Goal: Task Accomplishment & Management: Use online tool/utility

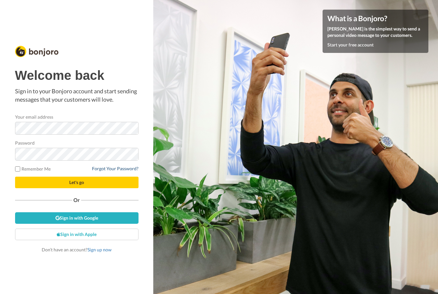
click at [105, 166] on link "Forgot Your Password?" at bounding box center [115, 168] width 47 height 5
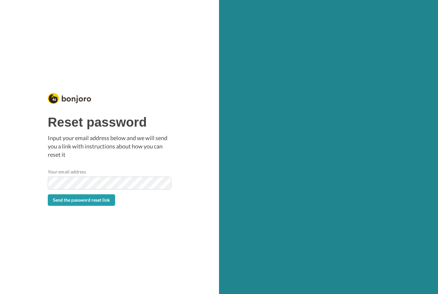
click at [102, 203] on button "Send the password reset link" at bounding box center [81, 200] width 67 height 12
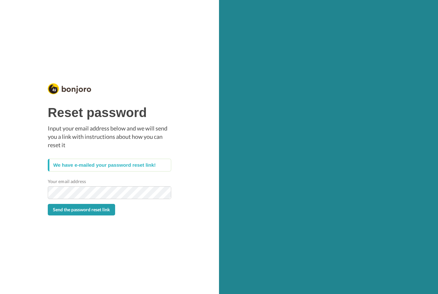
click at [91, 210] on span "Send the password reset link" at bounding box center [81, 209] width 57 height 5
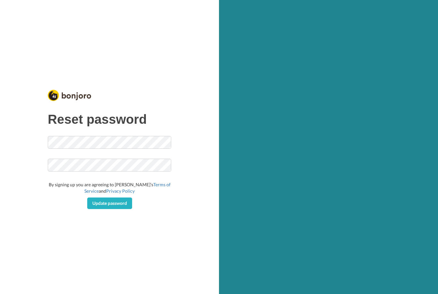
click at [148, 133] on div "Reset password By signing up you are agreeing to [PERSON_NAME]’s Terms of Servi…" at bounding box center [109, 160] width 123 height 97
click at [120, 208] on button "Update password" at bounding box center [109, 204] width 45 height 12
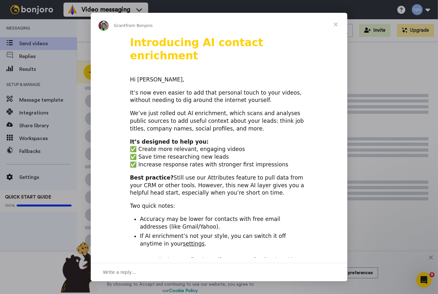
click at [336, 15] on span "Close" at bounding box center [335, 24] width 23 height 23
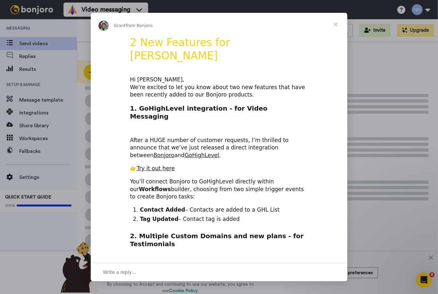
click at [341, 23] on div "All WORKSPACES View all All Default Task List + Add a new workspace Invite Upgr…" at bounding box center [257, 30] width 361 height 22
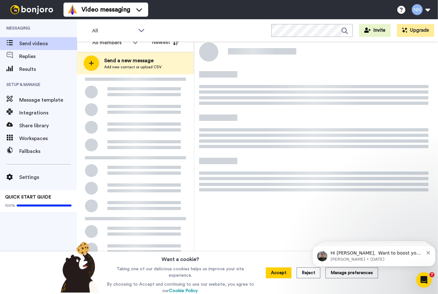
scroll to position [9, 0]
click at [429, 251] on button "Dismiss notification" at bounding box center [429, 252] width 4 height 5
click at [429, 253] on icon "Dismiss notification" at bounding box center [429, 253] width 4 height 4
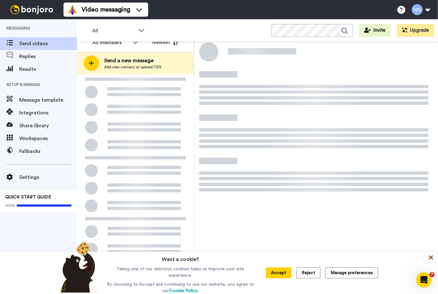
click at [430, 258] on icon at bounding box center [431, 257] width 6 height 6
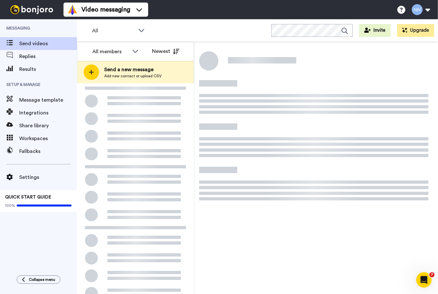
scroll to position [0, 0]
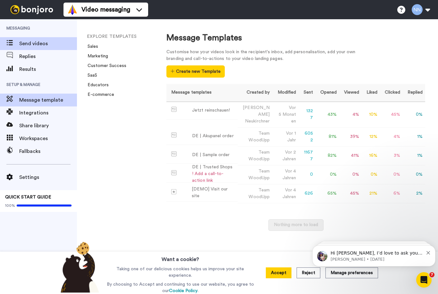
click at [28, 42] on span "Send videos" at bounding box center [48, 44] width 58 height 8
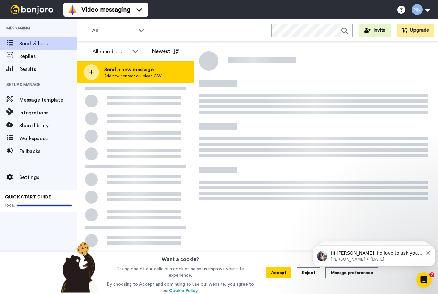
click at [96, 69] on div at bounding box center [91, 71] width 15 height 15
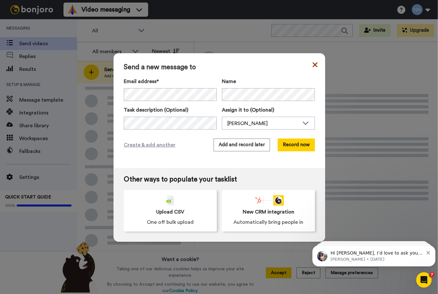
click at [313, 65] on icon at bounding box center [315, 65] width 5 height 8
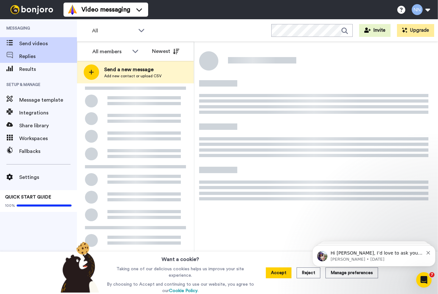
click at [17, 57] on span at bounding box center [9, 56] width 19 height 6
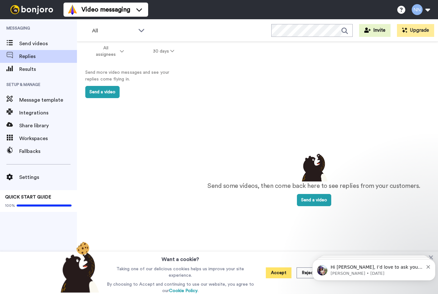
click at [275, 270] on button "Accept" at bounding box center [279, 273] width 26 height 11
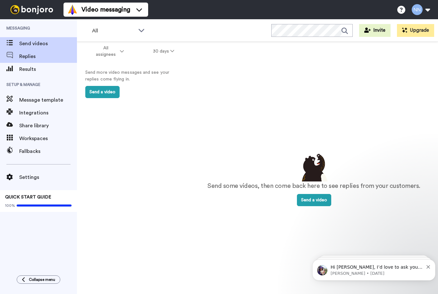
click at [19, 46] on span at bounding box center [9, 43] width 19 height 6
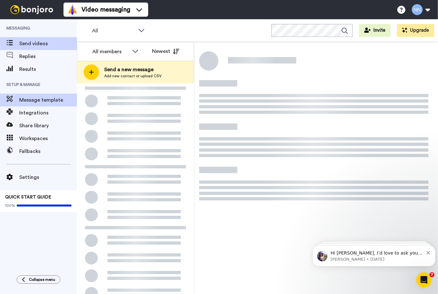
click at [33, 98] on span "Message template" at bounding box center [48, 100] width 58 height 8
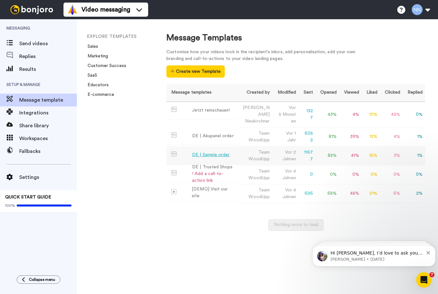
click at [209, 153] on div "DE | Sample order" at bounding box center [211, 155] width 38 height 7
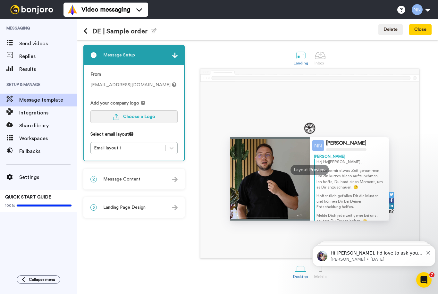
click at [128, 116] on span "Choose a Logo" at bounding box center [139, 117] width 32 height 4
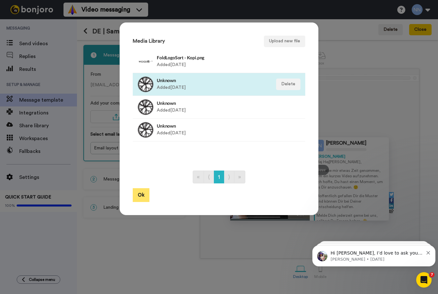
click at [142, 193] on button "Ok" at bounding box center [141, 195] width 17 height 14
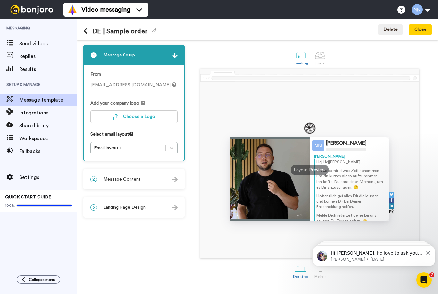
click at [132, 179] on span "Message Content" at bounding box center [121, 179] width 37 height 6
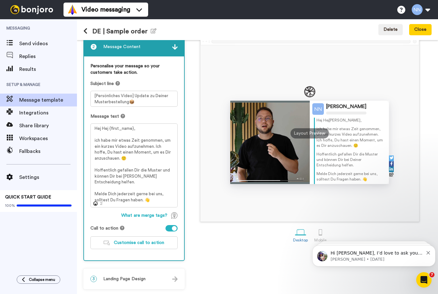
scroll to position [37, 0]
click at [126, 276] on span "Landing Page Design" at bounding box center [124, 279] width 42 height 6
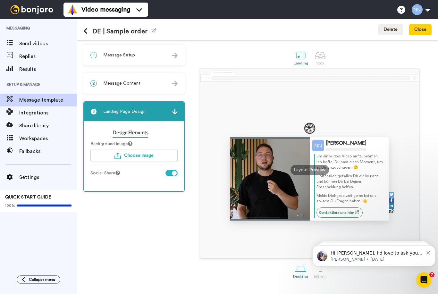
scroll to position [20, 0]
click at [336, 210] on link "Kontaktiere uns hier" at bounding box center [340, 213] width 46 height 10
click at [427, 252] on icon "Dismiss notification" at bounding box center [429, 253] width 4 height 4
click at [30, 43] on span "Send videos" at bounding box center [48, 44] width 58 height 8
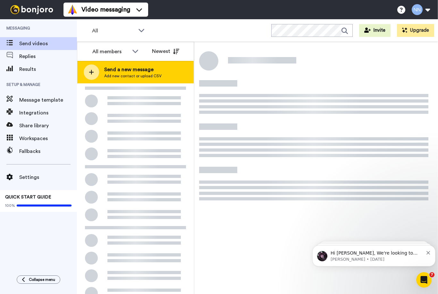
click at [124, 65] on div "Send a new message Add new contact or upload CSV" at bounding box center [135, 72] width 116 height 22
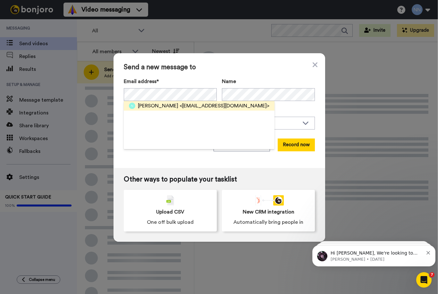
click at [180, 106] on span "<nick@woodupp.de>" at bounding box center [225, 106] width 90 height 8
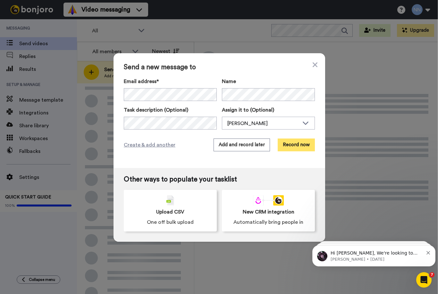
click at [298, 144] on button "Record now" at bounding box center [296, 145] width 37 height 13
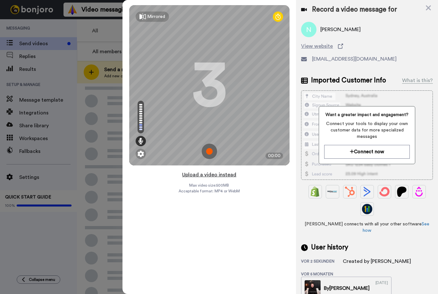
click at [223, 174] on button "Upload a video instead" at bounding box center [209, 175] width 58 height 8
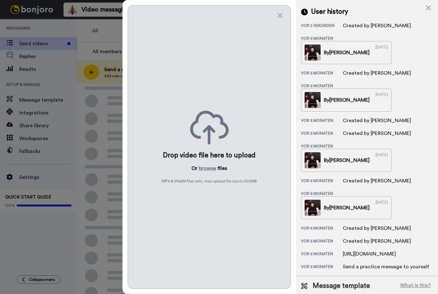
scroll to position [236, 0]
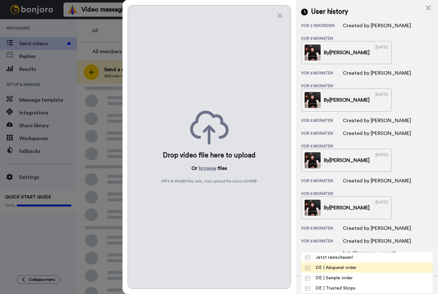
click at [345, 265] on div "DE | Akupanel order" at bounding box center [331, 268] width 52 height 6
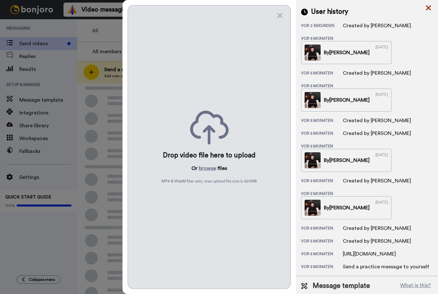
click at [427, 7] on icon at bounding box center [428, 8] width 6 height 8
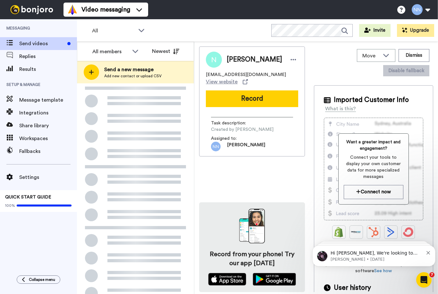
scroll to position [0, 0]
click at [24, 100] on span "Message template" at bounding box center [48, 100] width 58 height 8
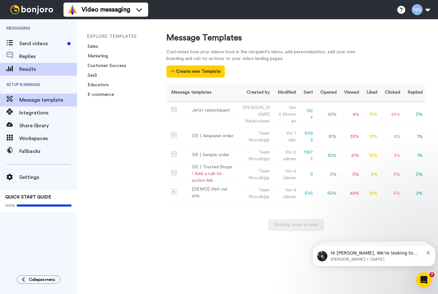
click at [25, 66] on span "Results" at bounding box center [48, 69] width 58 height 8
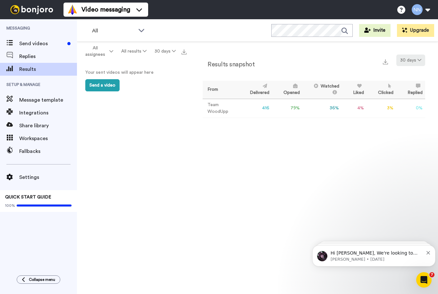
click at [410, 60] on button "30 days" at bounding box center [410, 61] width 29 height 12
click at [400, 94] on span "90 days" at bounding box center [402, 96] width 17 height 5
click at [38, 59] on span "Replies" at bounding box center [48, 57] width 58 height 8
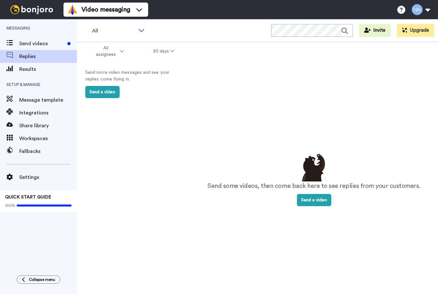
click at [169, 43] on div "All assignees 30 days" at bounding box center [133, 51] width 113 height 19
click at [172, 48] on button "30 days" at bounding box center [164, 52] width 50 height 12
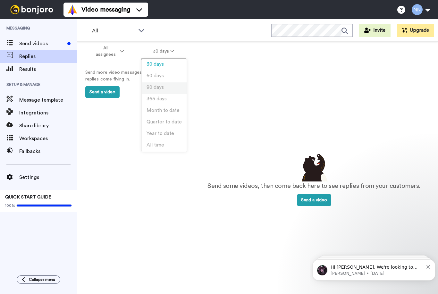
click at [165, 89] on li "90 days" at bounding box center [164, 88] width 45 height 12
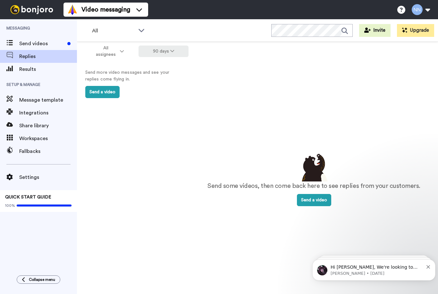
click at [157, 51] on button "90 days" at bounding box center [164, 52] width 50 height 12
click at [151, 87] on span "90 days" at bounding box center [155, 87] width 17 height 5
click at [44, 48] on div "Send videos" at bounding box center [38, 43] width 77 height 13
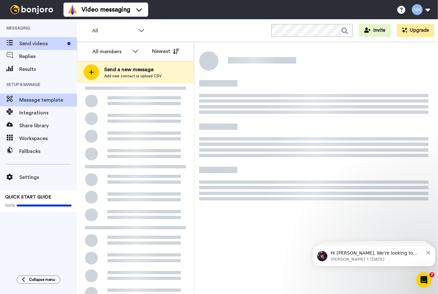
click at [52, 97] on span "Message template" at bounding box center [48, 100] width 58 height 8
